Goal: Check status: Verify the current state of an ongoing process or item

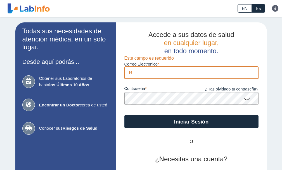
type input "[EMAIL_ADDRESS][DOMAIN_NAME]"
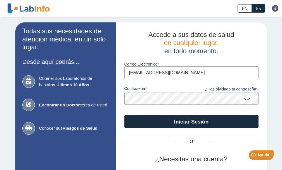
click at [244, 98] on icon at bounding box center [246, 98] width 7 height 11
click at [244, 98] on icon at bounding box center [246, 98] width 7 height 10
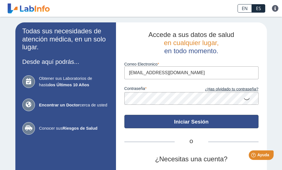
click at [190, 119] on button "Iniciar Sesión" at bounding box center [191, 121] width 134 height 13
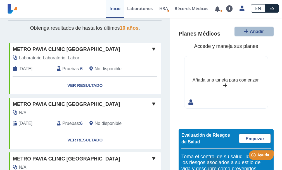
scroll to position [28, 0]
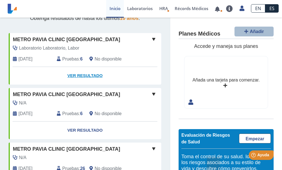
click at [84, 73] on link "Ver Resultado" at bounding box center [85, 76] width 152 height 18
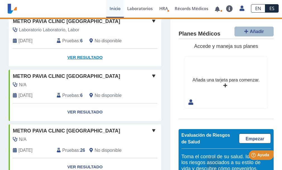
scroll to position [56, 0]
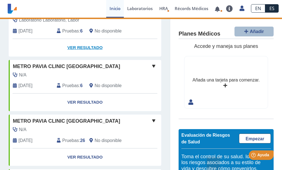
click at [82, 47] on link "Ver Resultado" at bounding box center [85, 48] width 152 height 18
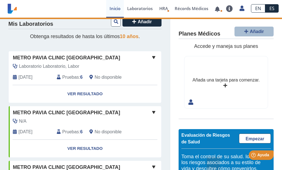
scroll to position [0, 0]
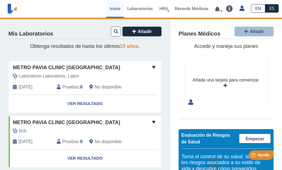
click at [150, 66] on span at bounding box center [153, 67] width 7 height 7
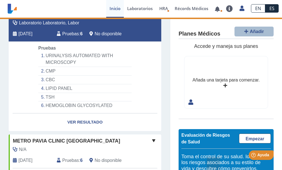
scroll to position [56, 0]
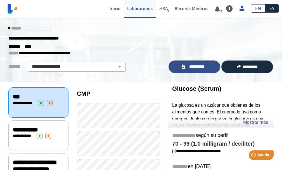
click at [196, 65] on span "*********" at bounding box center [196, 66] width 20 height 6
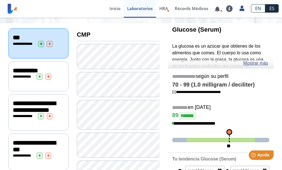
scroll to position [112, 0]
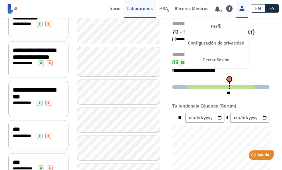
click at [241, 6] on icon at bounding box center [241, 8] width 5 height 4
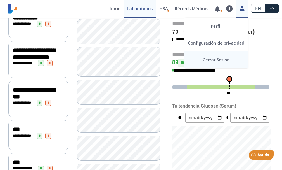
click at [214, 59] on link "Cerrar Sesión" at bounding box center [215, 59] width 63 height 17
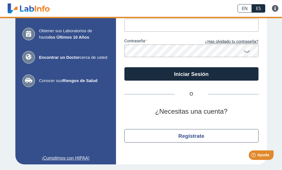
scroll to position [47, 0]
